Goal: Navigation & Orientation: Find specific page/section

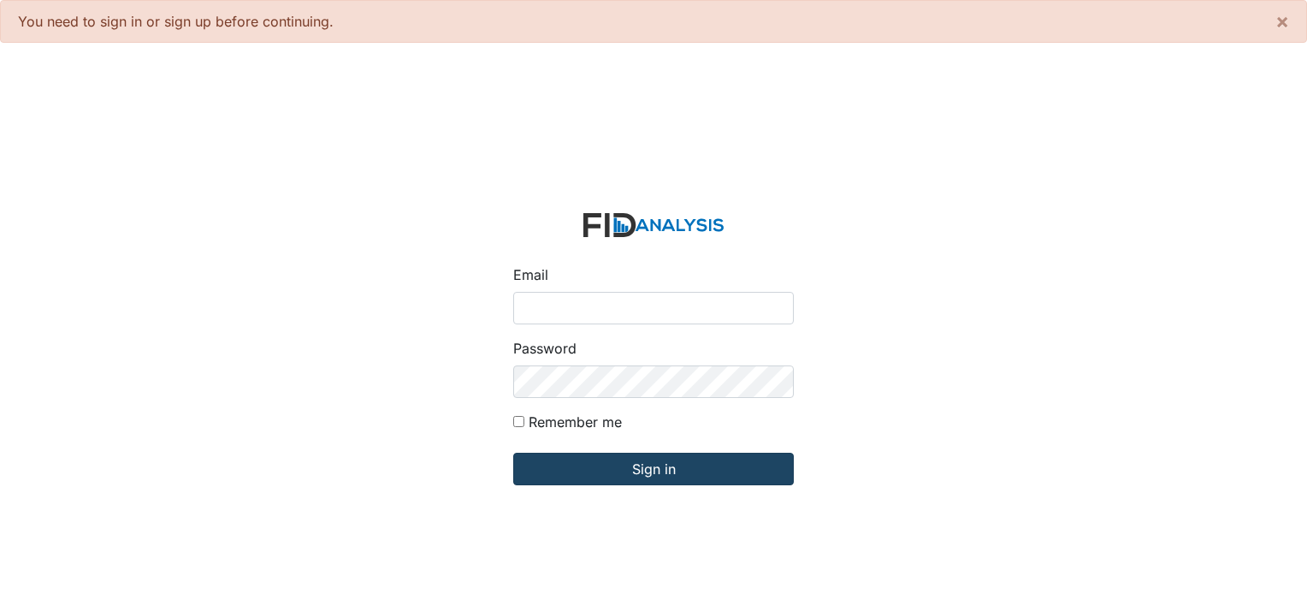
type input "[PERSON_NAME][EMAIL_ADDRESS][DOMAIN_NAME]"
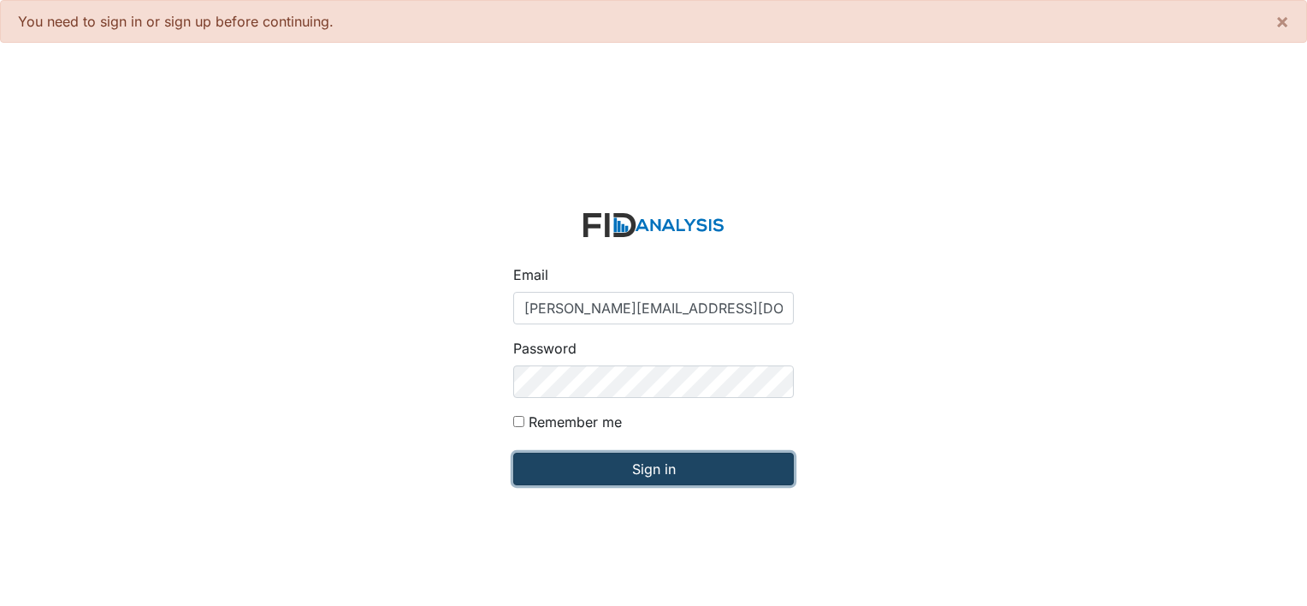
click at [650, 469] on input "Sign in" at bounding box center [653, 469] width 281 height 33
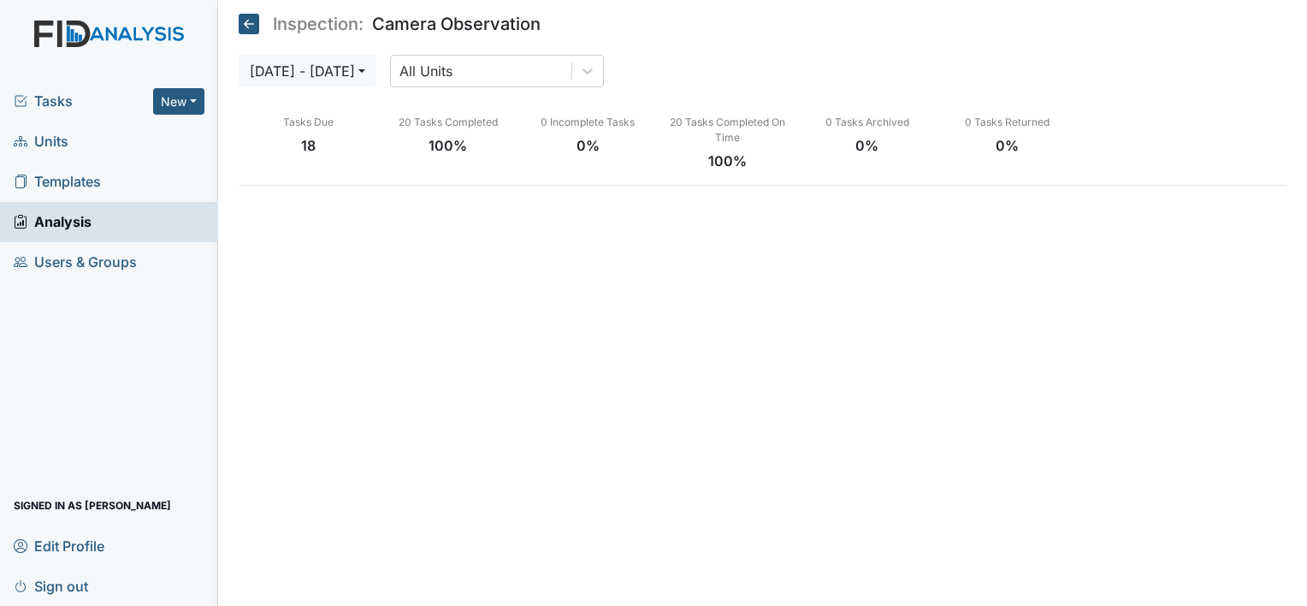
click at [48, 137] on span "Units" at bounding box center [41, 141] width 55 height 27
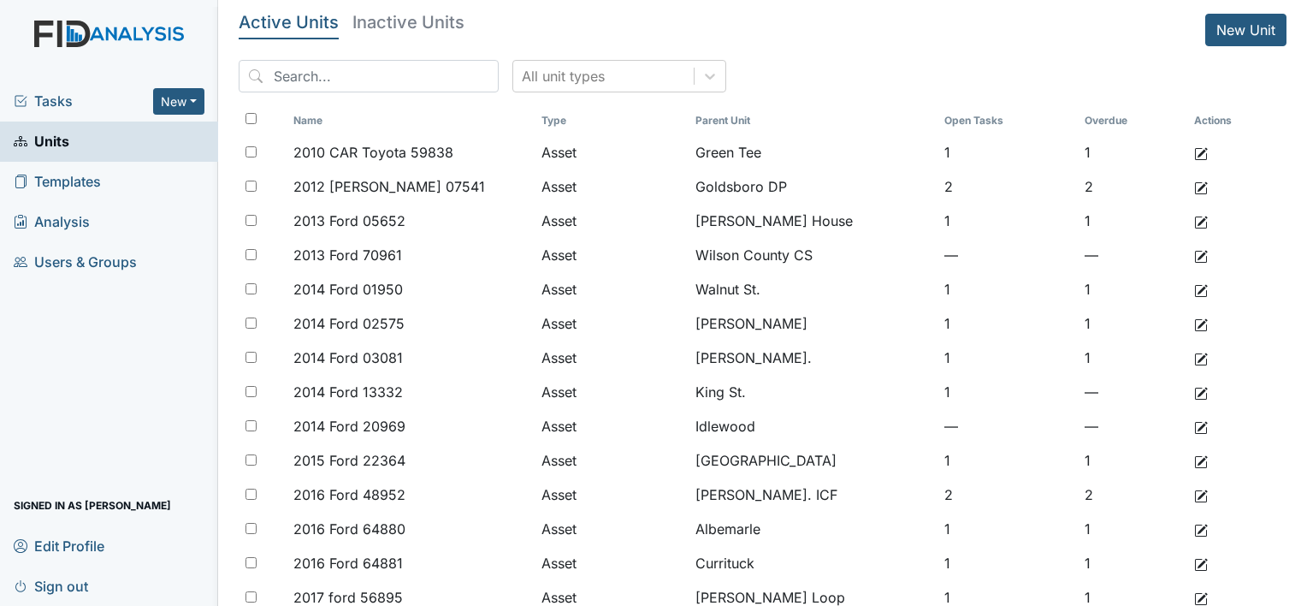
click at [68, 99] on span "Tasks" at bounding box center [83, 101] width 139 height 21
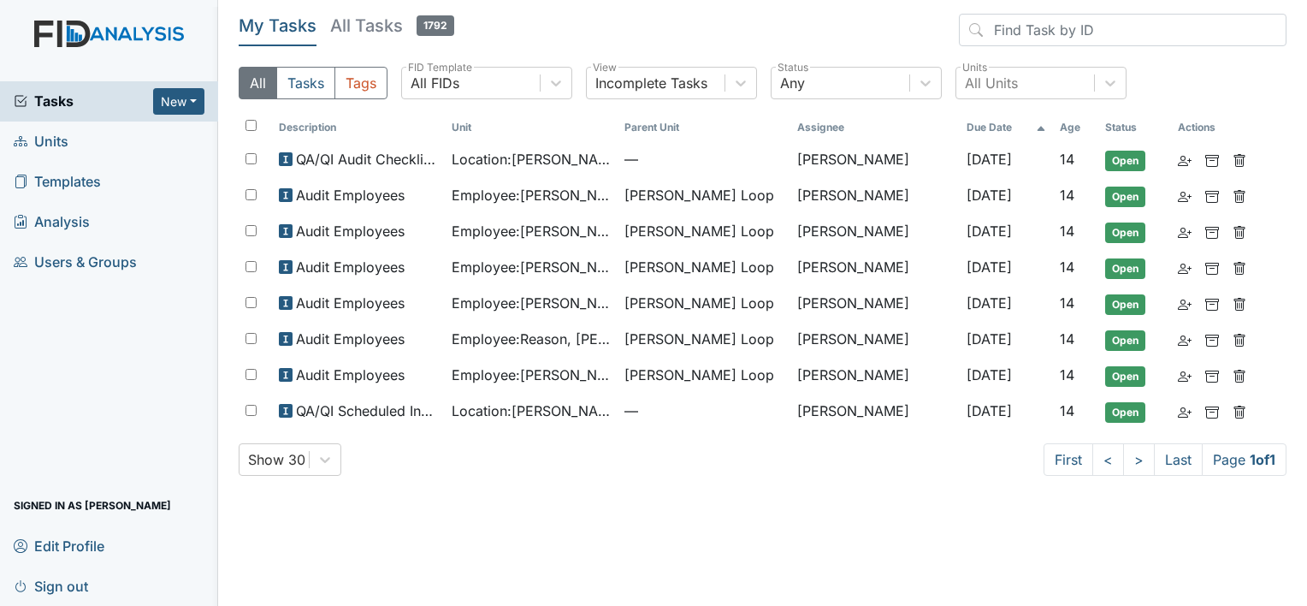
click at [68, 137] on link "Units" at bounding box center [109, 141] width 218 height 40
